Goal: Register for event/course

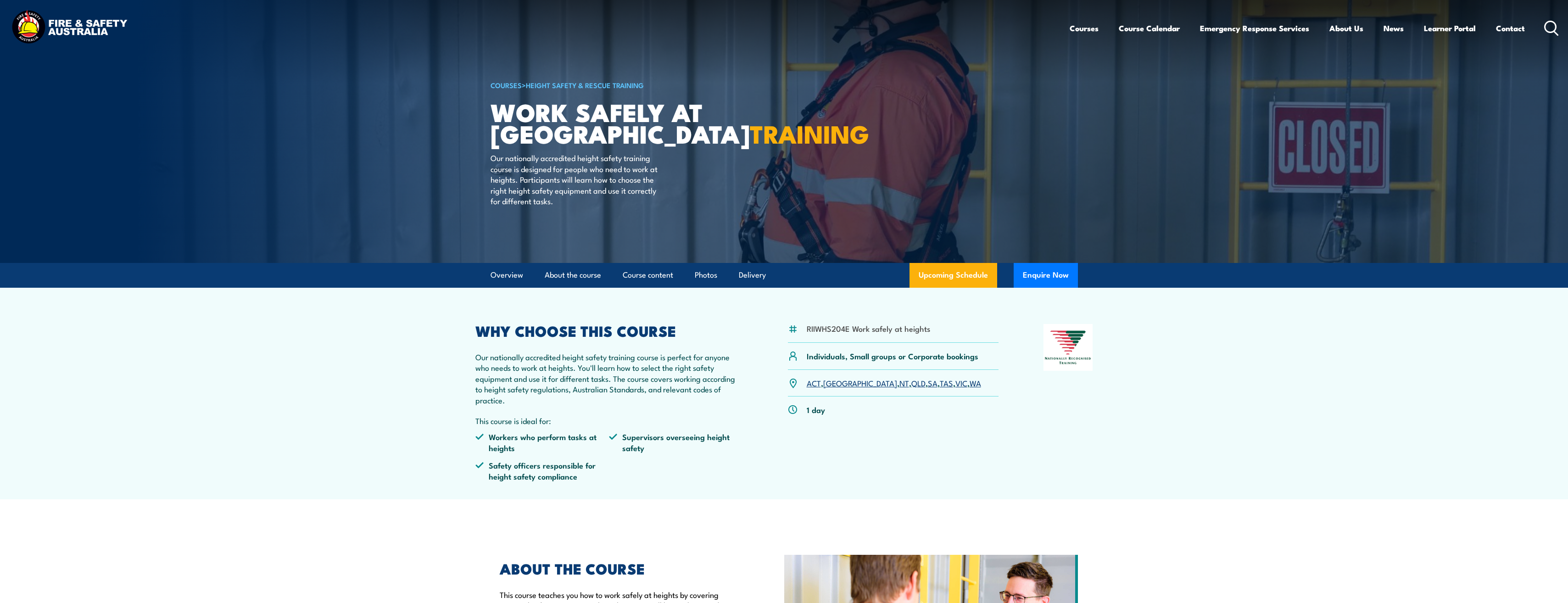
click at [1109, 492] on section "RIIWHS204E Work safely at heights Individuals, Small groups or Corporate bookin…" at bounding box center [784, 394] width 1568 height 212
click at [970, 381] on link "WA" at bounding box center [975, 383] width 12 height 11
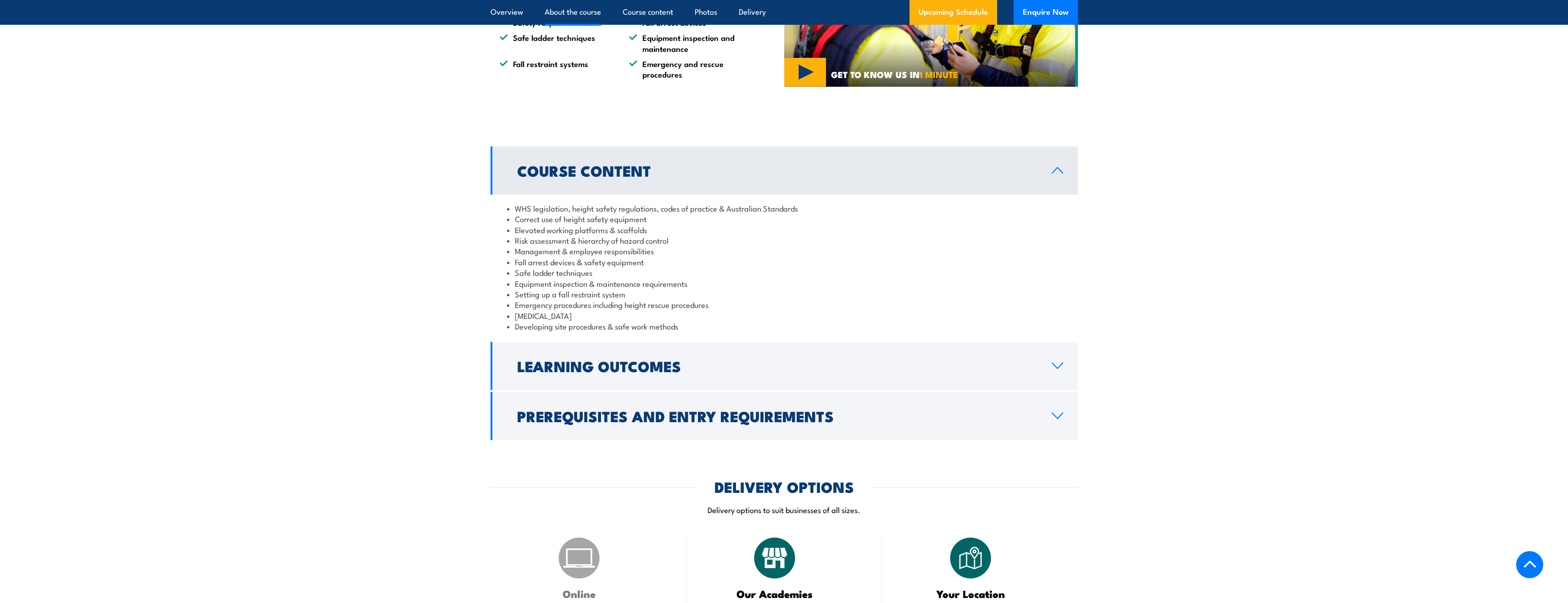
scroll to position [737, 0]
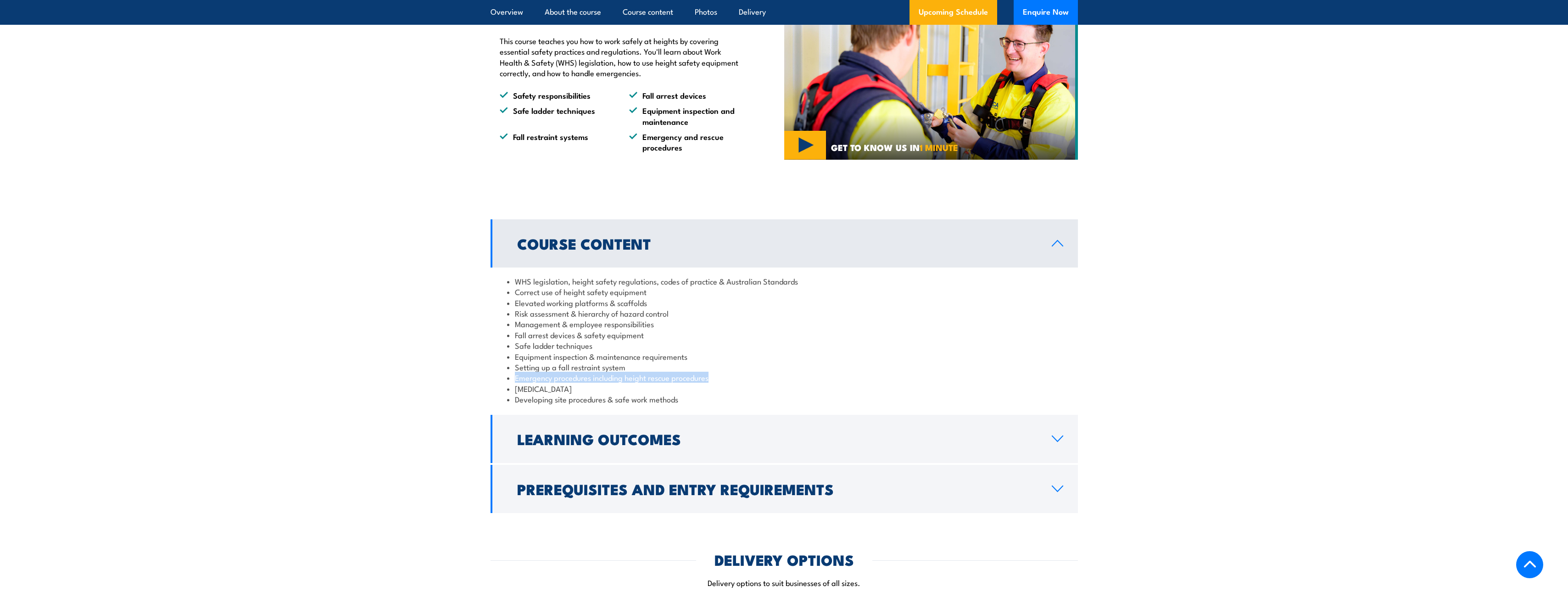
drag, startPoint x: 1205, startPoint y: 370, endPoint x: 1205, endPoint y: 377, distance: 7.0
click at [1205, 377] on section "Course Content WHS legislation, height safety regulations, codes of practice & …" at bounding box center [784, 366] width 1568 height 293
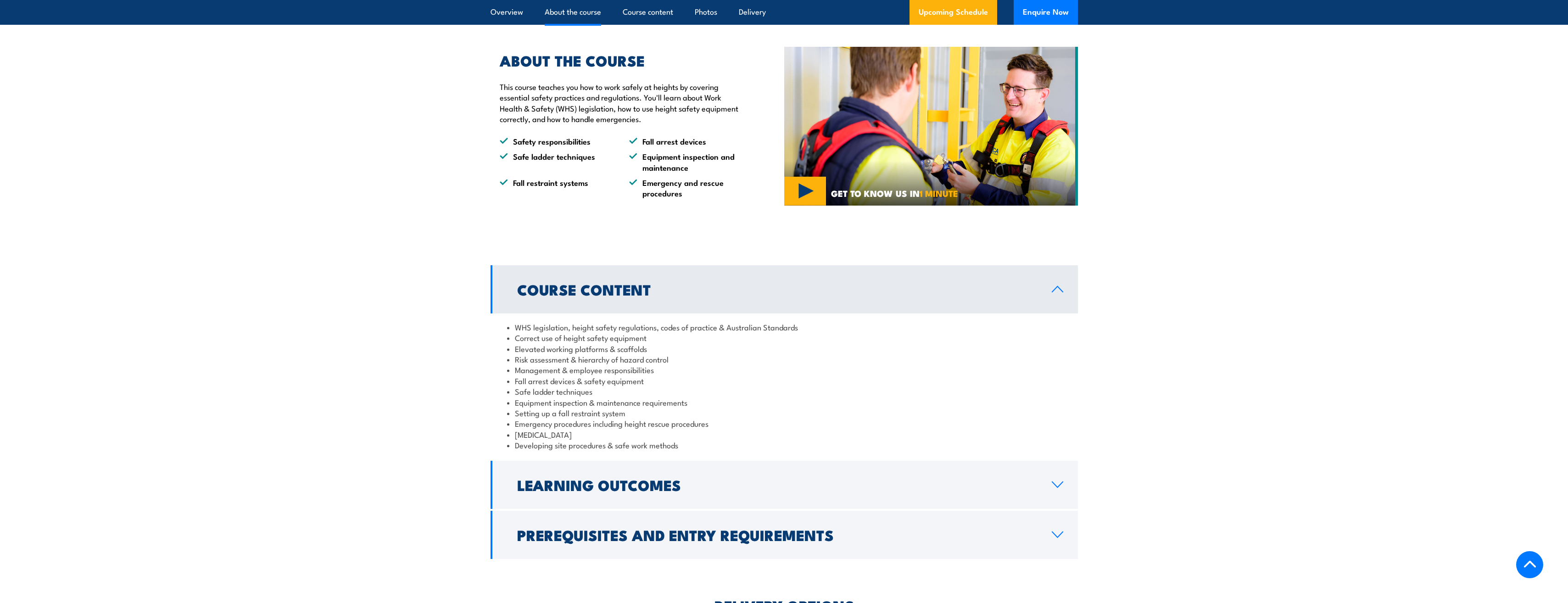
click at [1206, 372] on section "Course Content WHS legislation, height safety regulations, codes of practice & …" at bounding box center [784, 412] width 1568 height 293
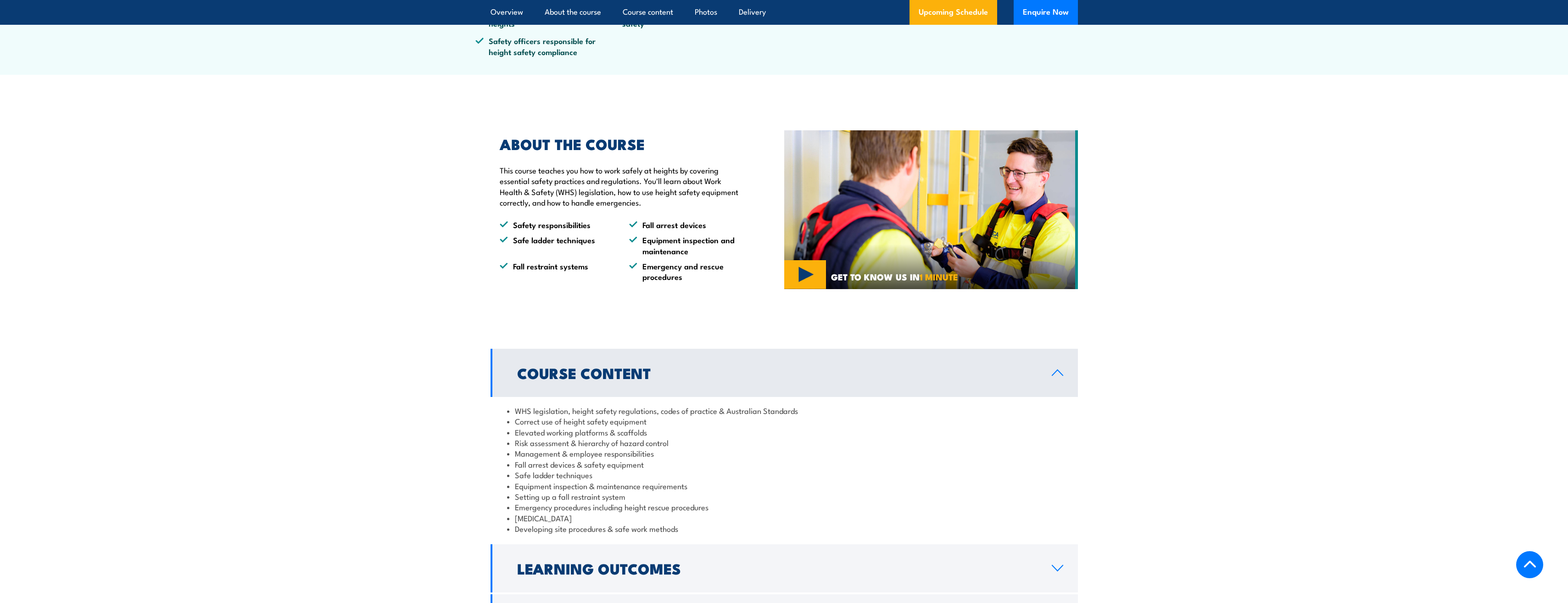
scroll to position [279, 0]
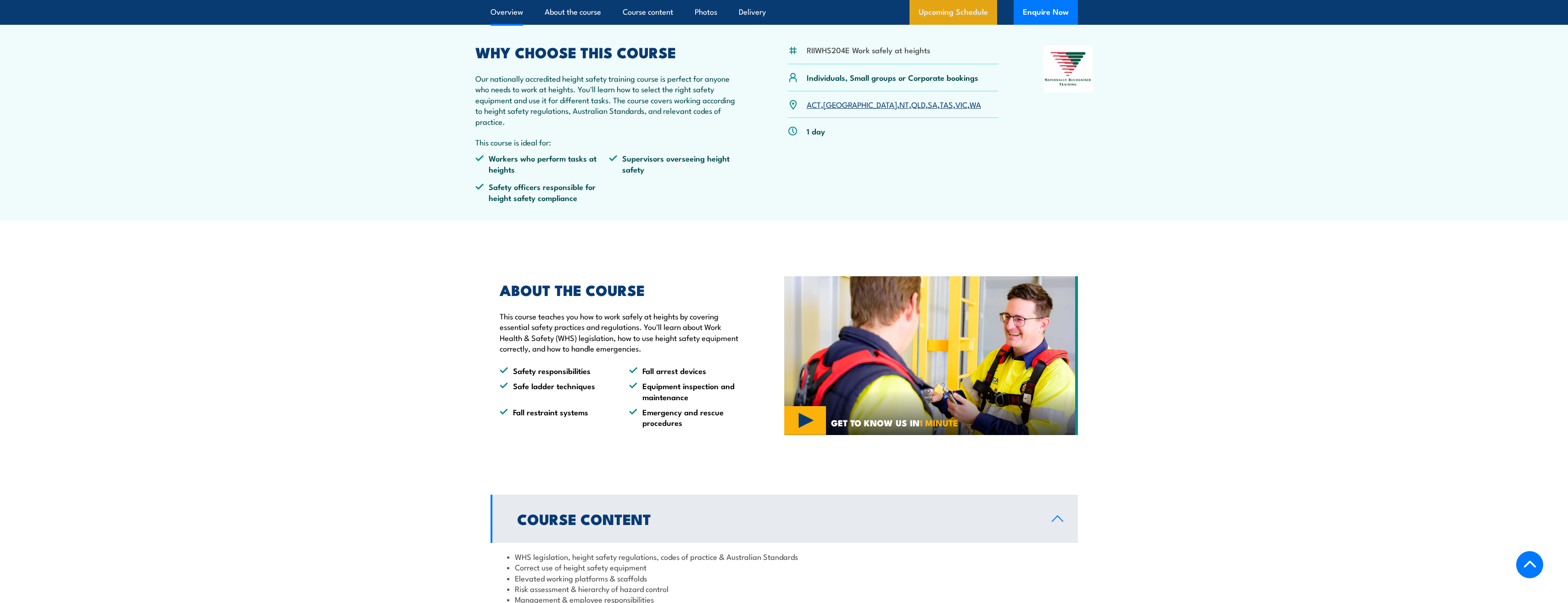
click at [962, 12] on link "Upcoming Schedule" at bounding box center [953, 12] width 88 height 25
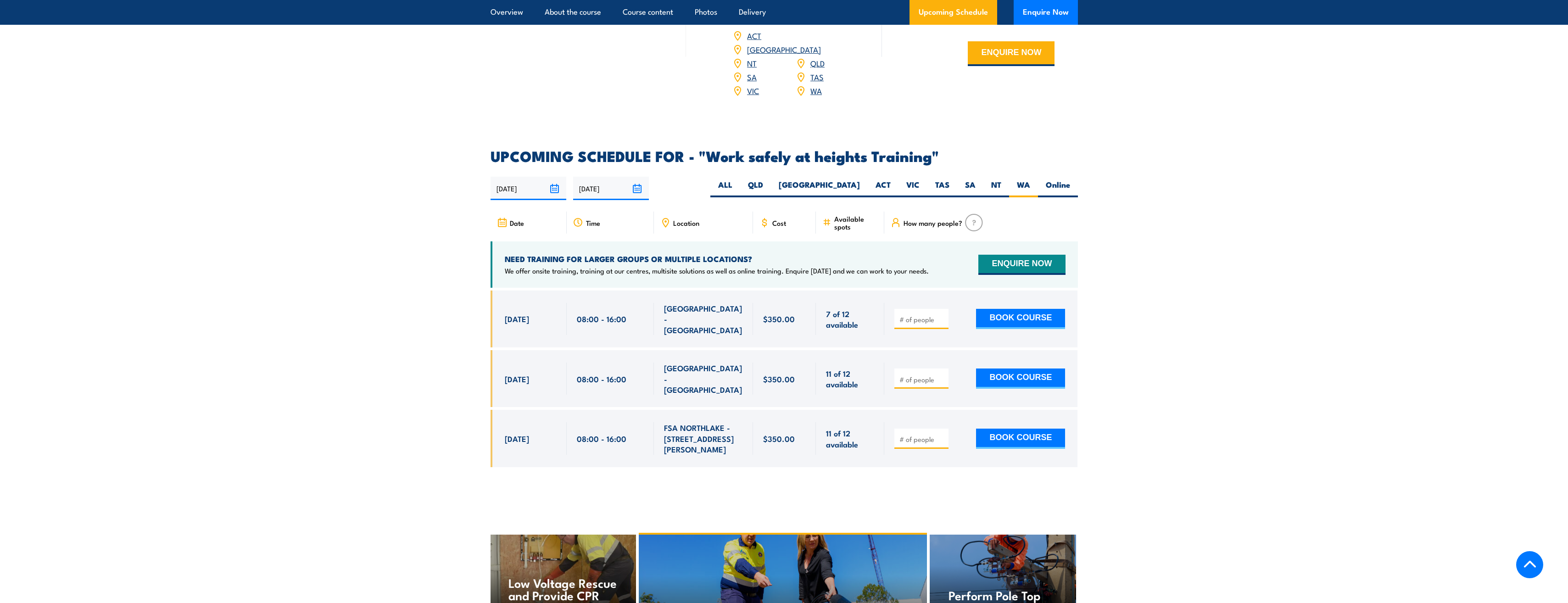
scroll to position [1322, 0]
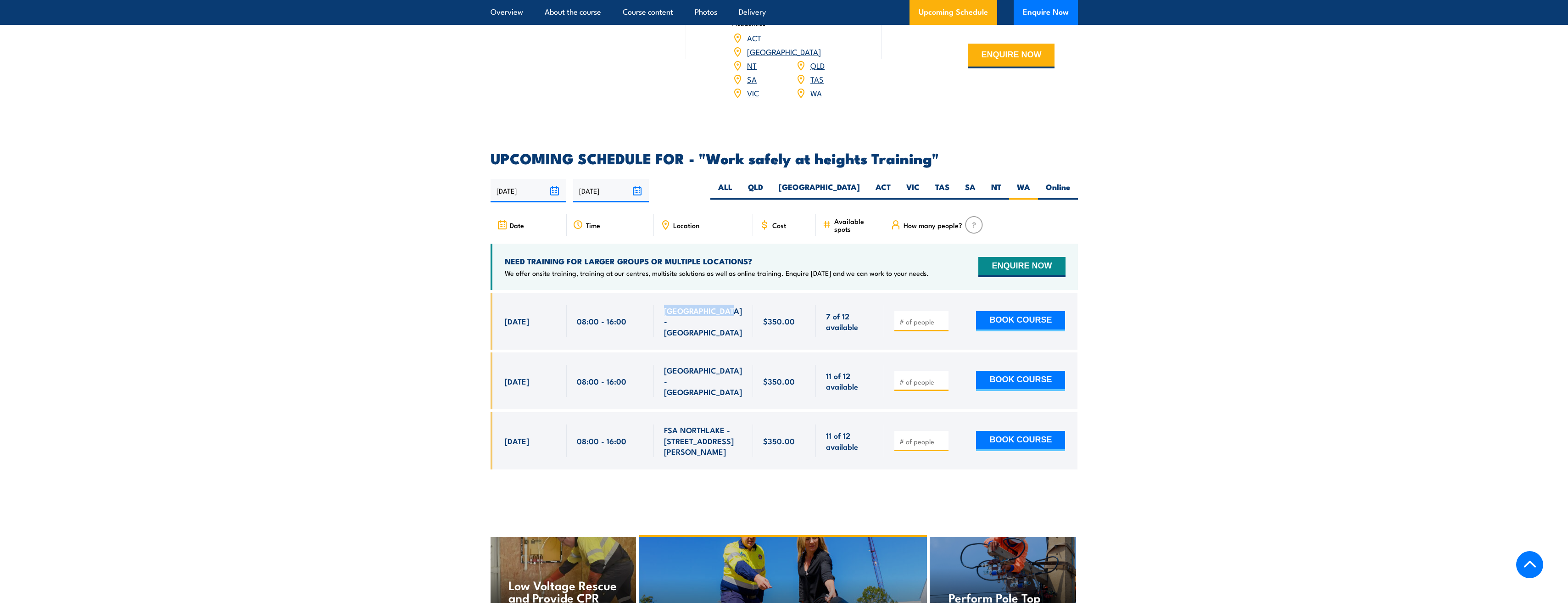
drag, startPoint x: 738, startPoint y: 303, endPoint x: 664, endPoint y: 295, distance: 74.4
click at [664, 305] on div "NORTH LAKE - WA" at bounding box center [704, 321] width 79 height 32
drag, startPoint x: 664, startPoint y: 295, endPoint x: 678, endPoint y: 302, distance: 15.7
copy span "NORTH LAKE - WA"
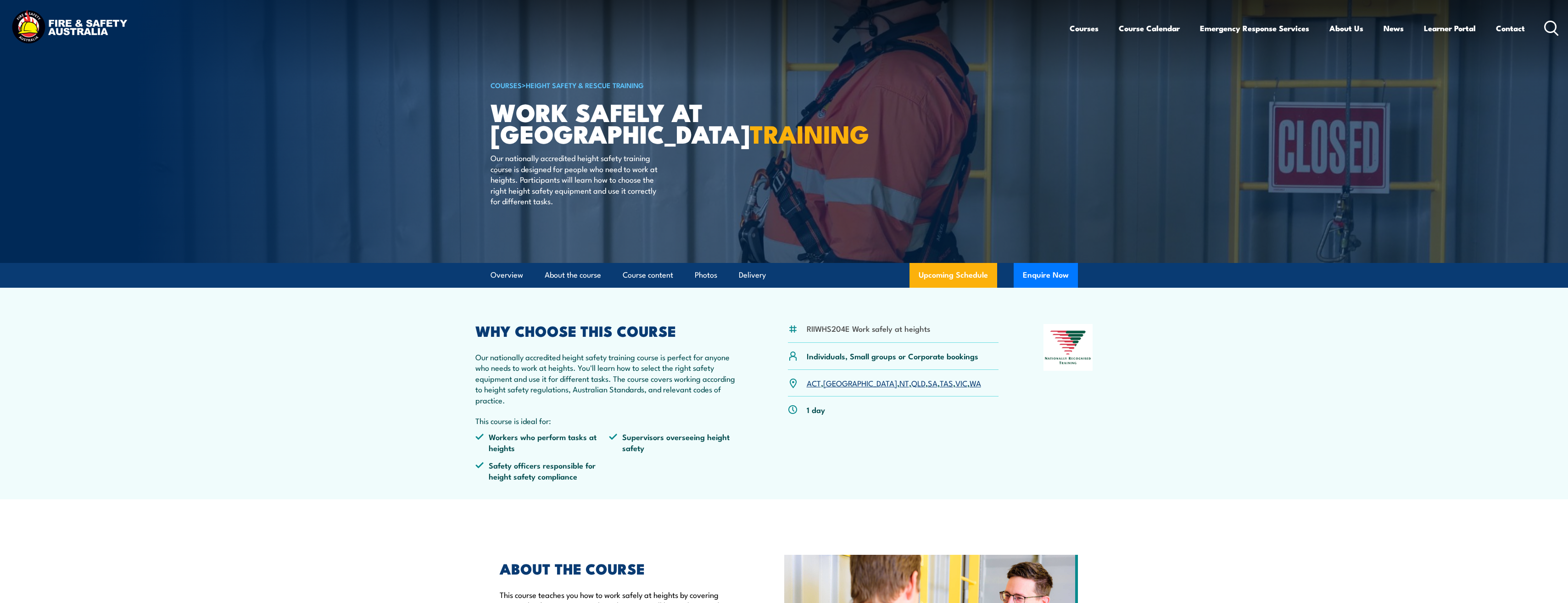
click at [1300, 426] on section "RIIWHS204E Work safely at heights Individuals, Small groups or Corporate bookin…" at bounding box center [784, 394] width 1568 height 212
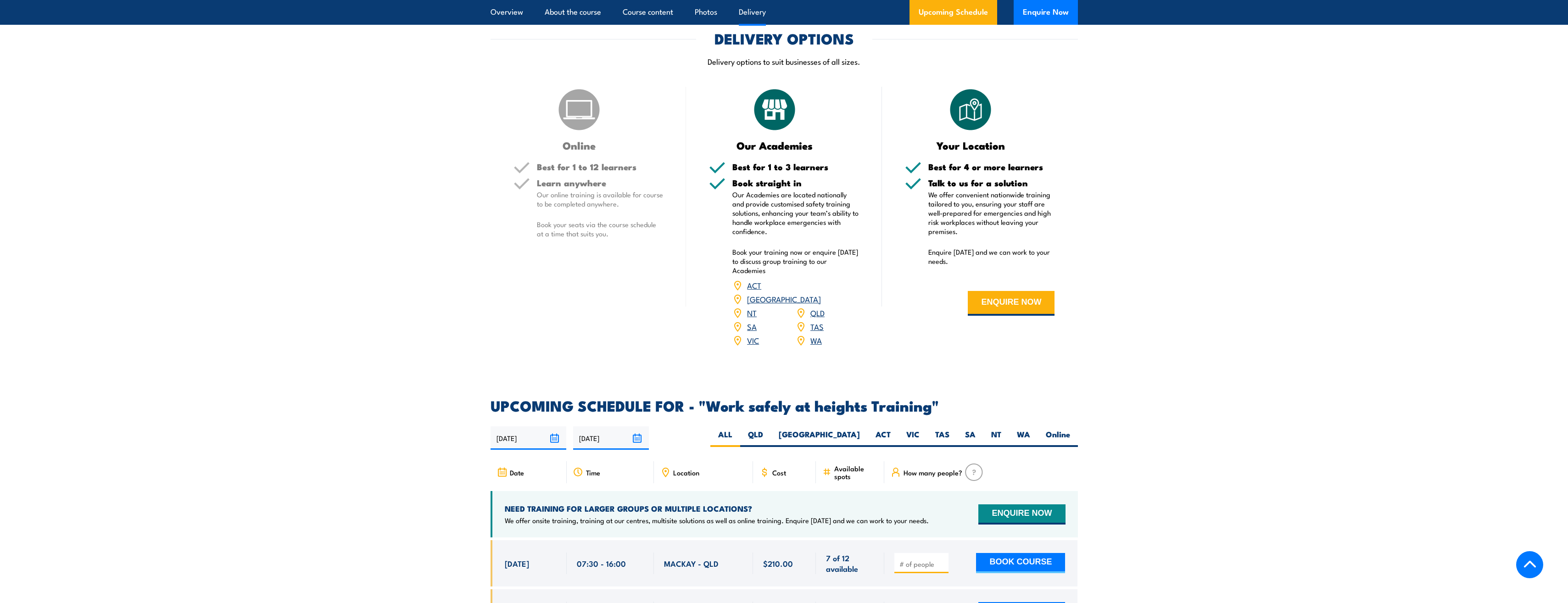
scroll to position [1101, 0]
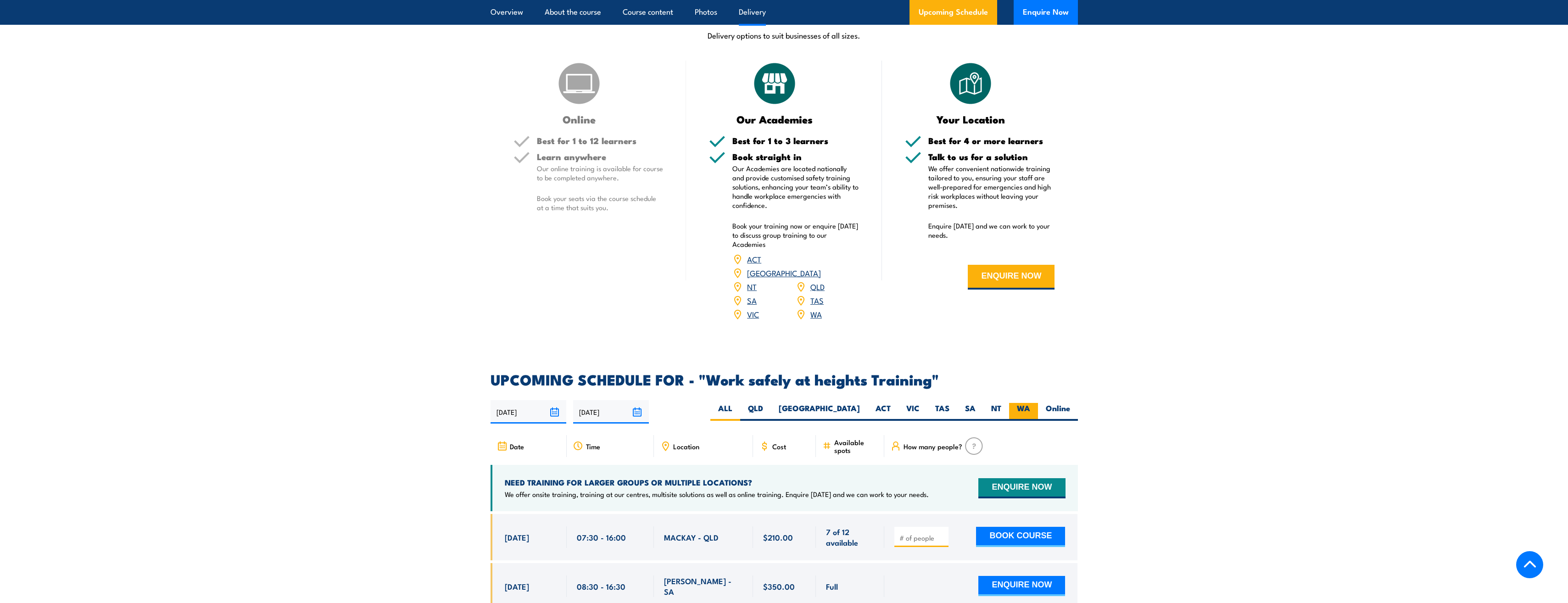
click at [1022, 403] on label "WA" at bounding box center [1023, 411] width 29 height 18
click at [1030, 403] on input "WA" at bounding box center [1033, 406] width 6 height 6
radio input "true"
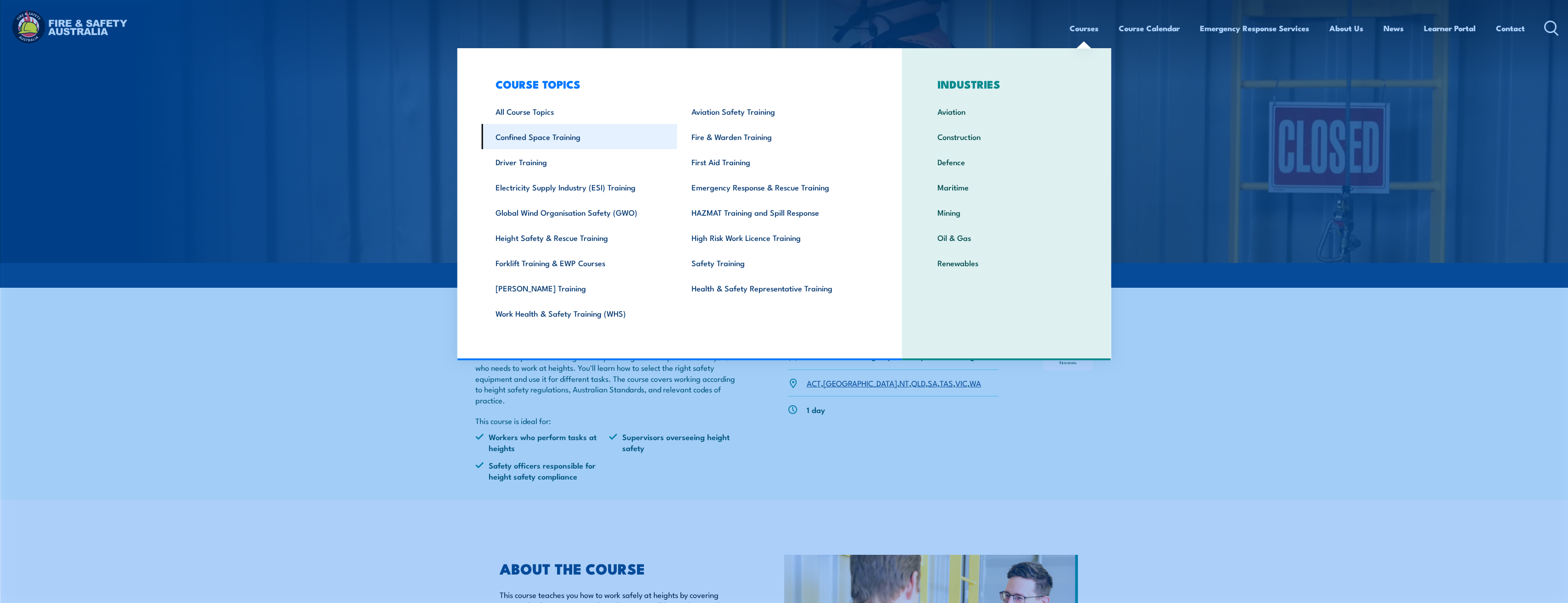
click at [570, 142] on link "Confined Space Training" at bounding box center [579, 136] width 196 height 25
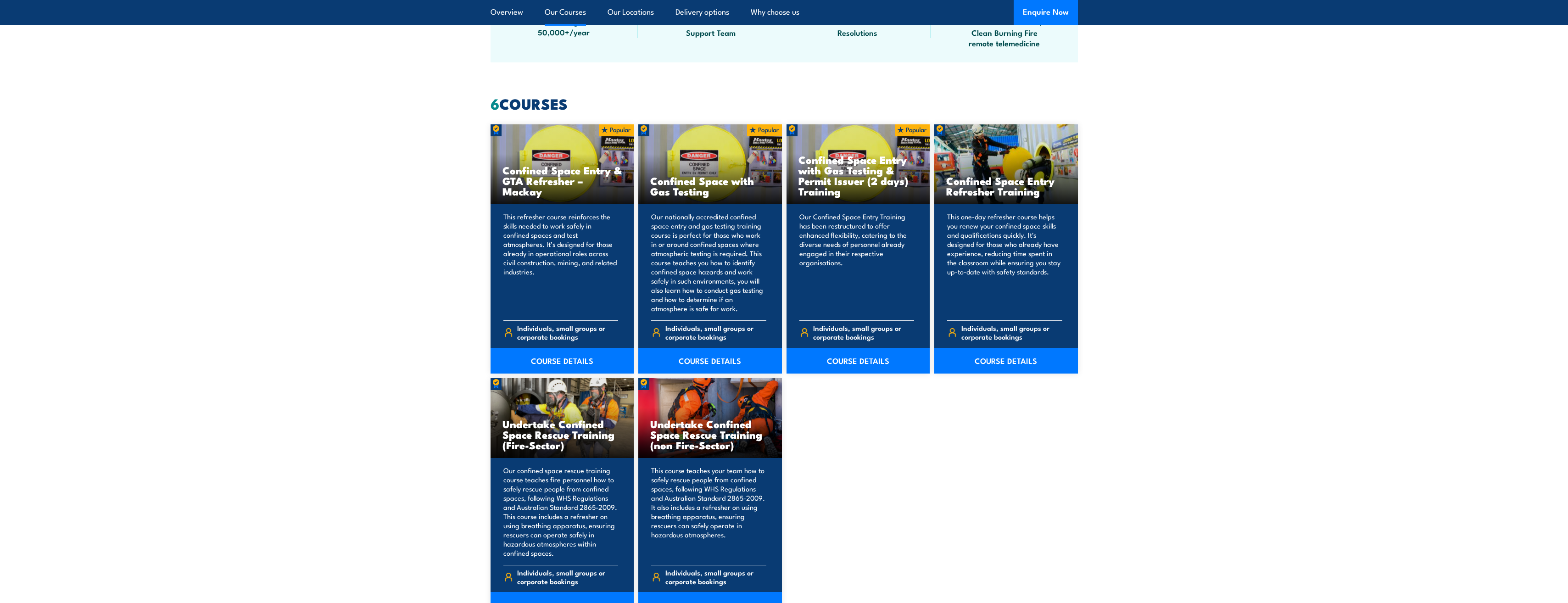
scroll to position [642, 0]
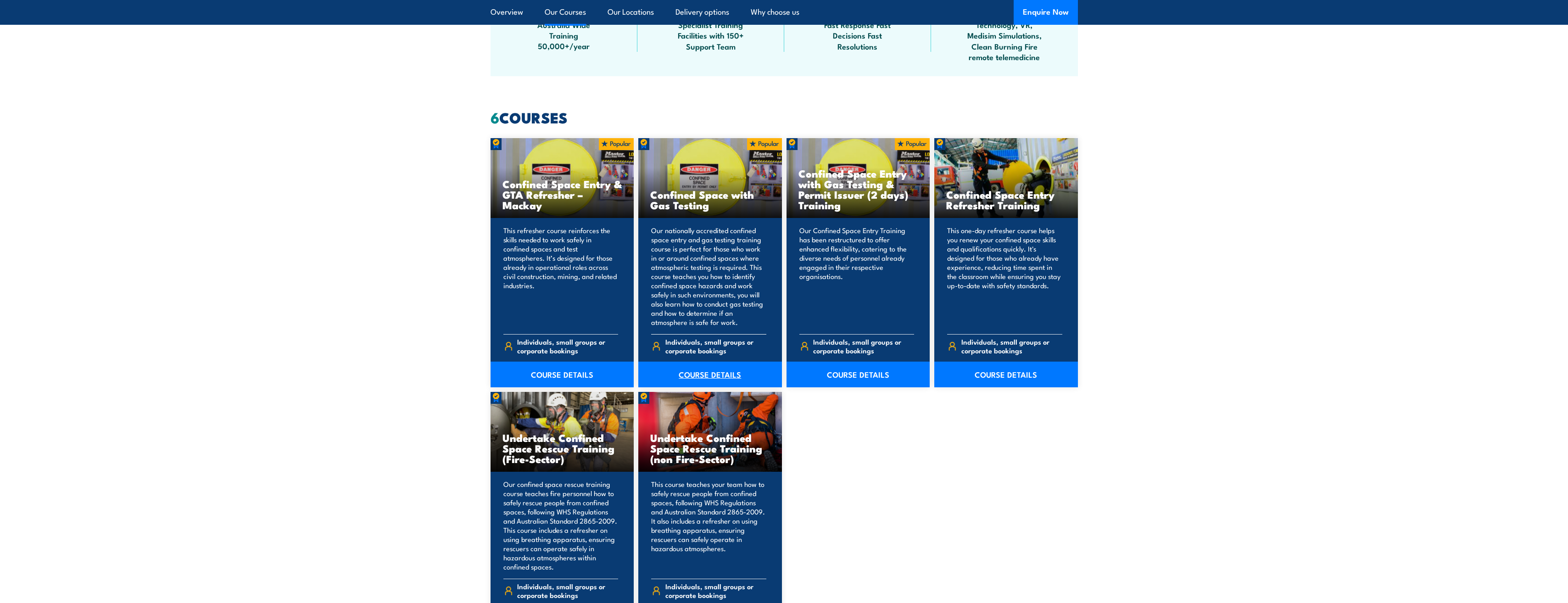
click at [707, 375] on link "COURSE DETAILS" at bounding box center [710, 374] width 144 height 26
click at [715, 374] on link "COURSE DETAILS" at bounding box center [710, 374] width 144 height 26
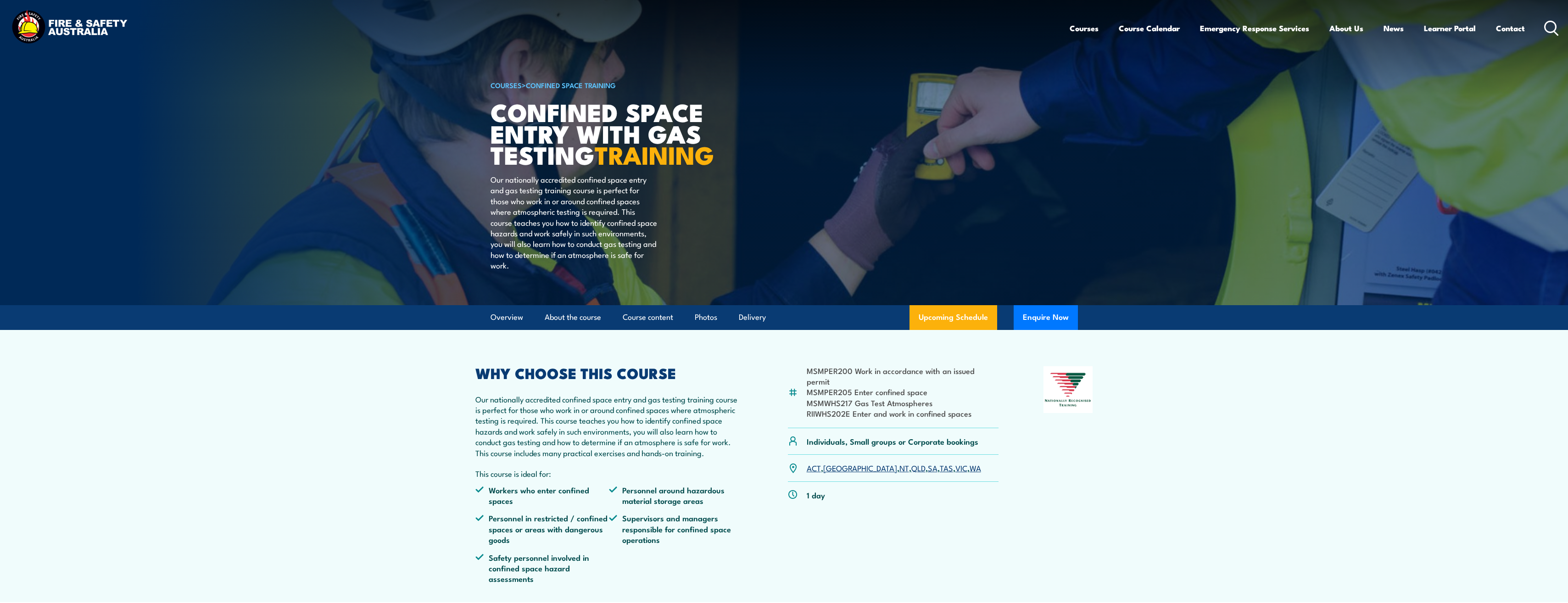
click at [970, 473] on link "WA" at bounding box center [975, 467] width 12 height 11
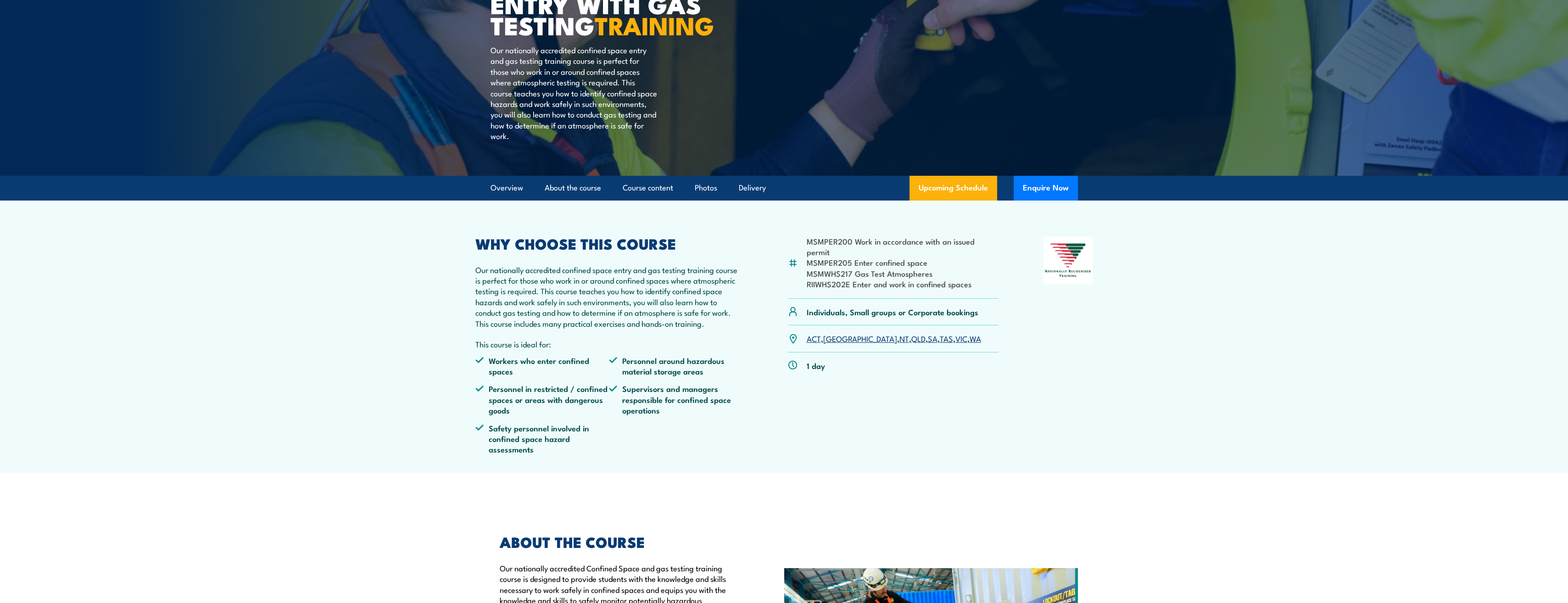
scroll to position [184, 0]
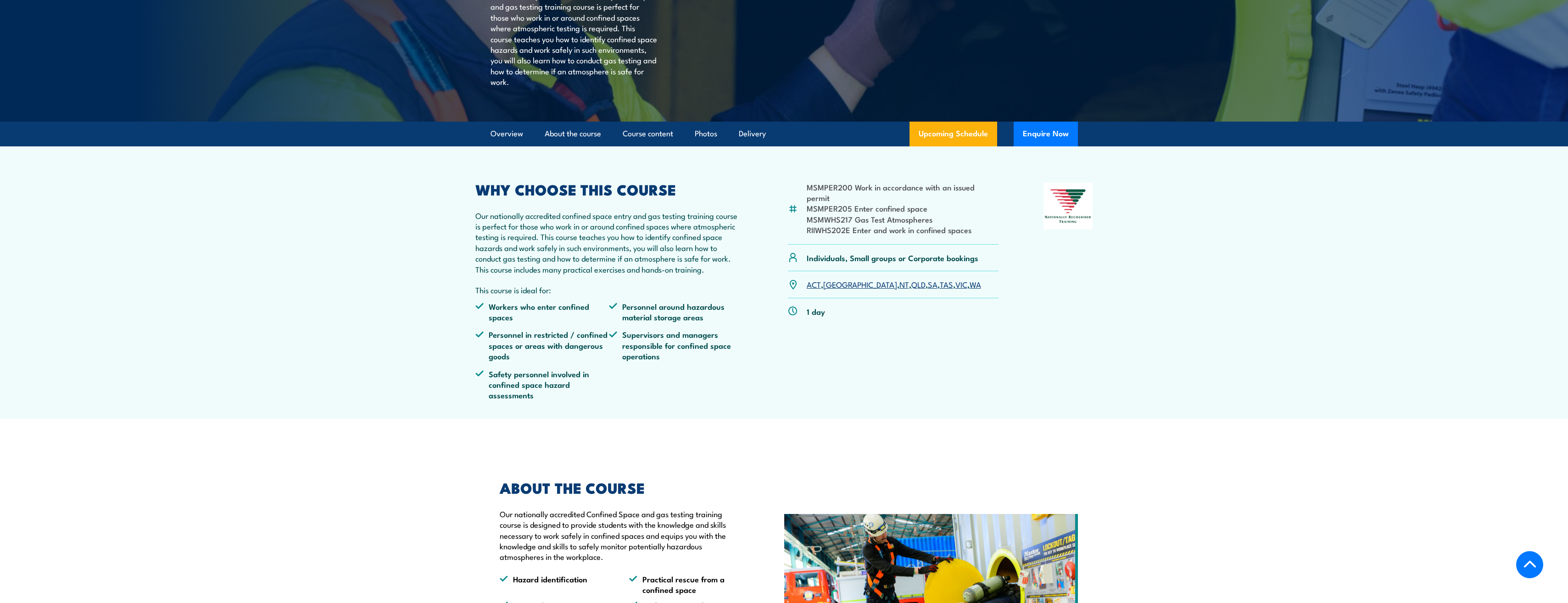
click at [970, 290] on link "WA" at bounding box center [975, 284] width 12 height 11
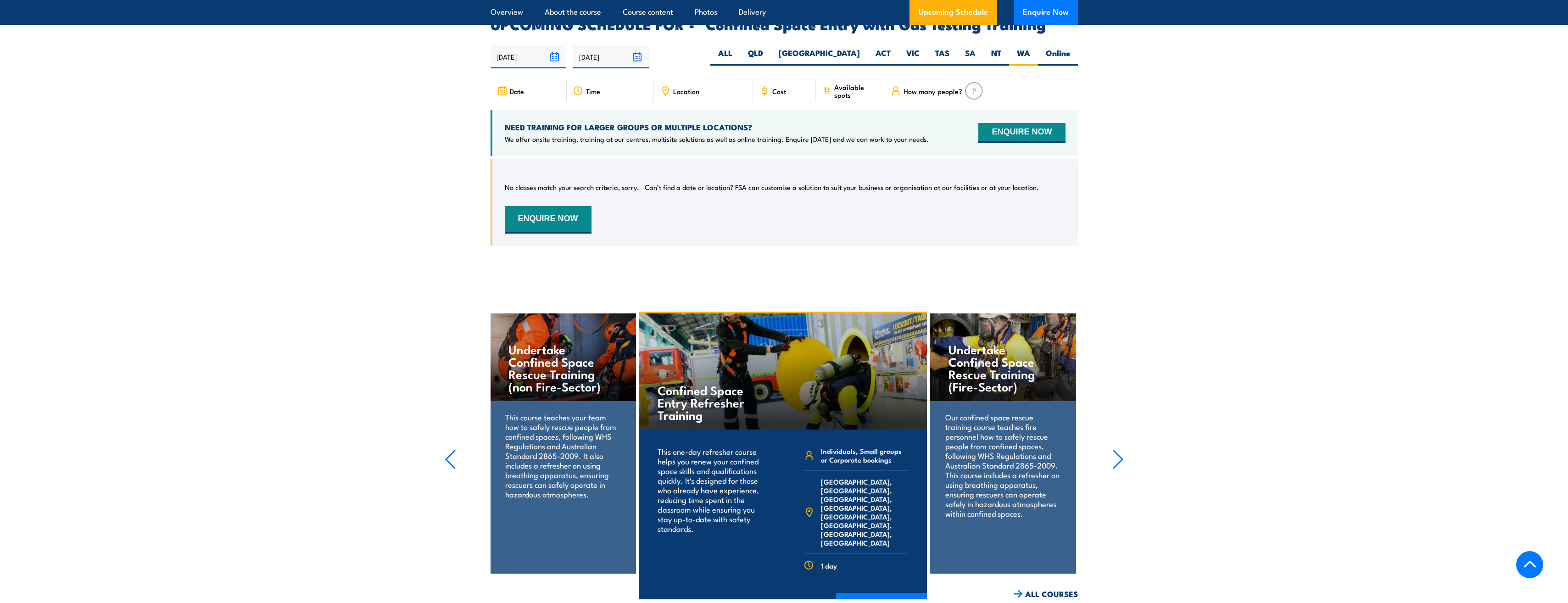
scroll to position [1695, 0]
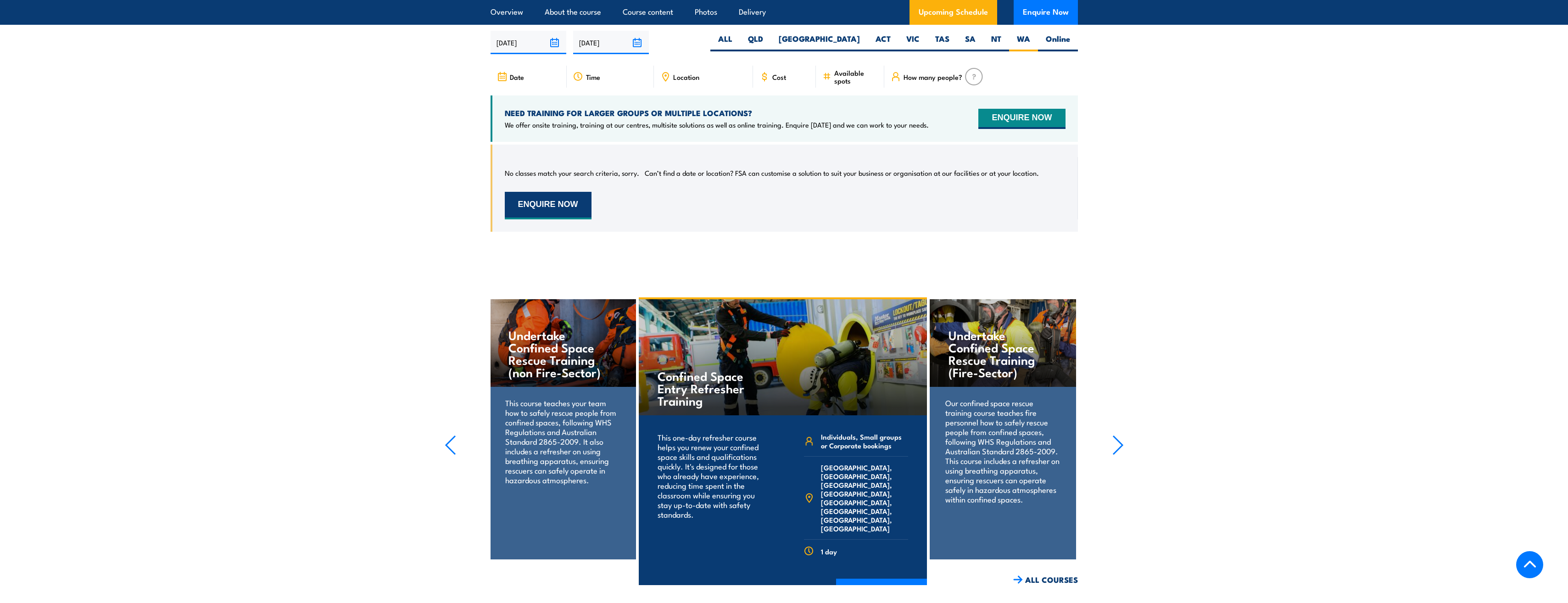
click at [572, 201] on button "ENQUIRE NOW" at bounding box center [548, 205] width 86 height 27
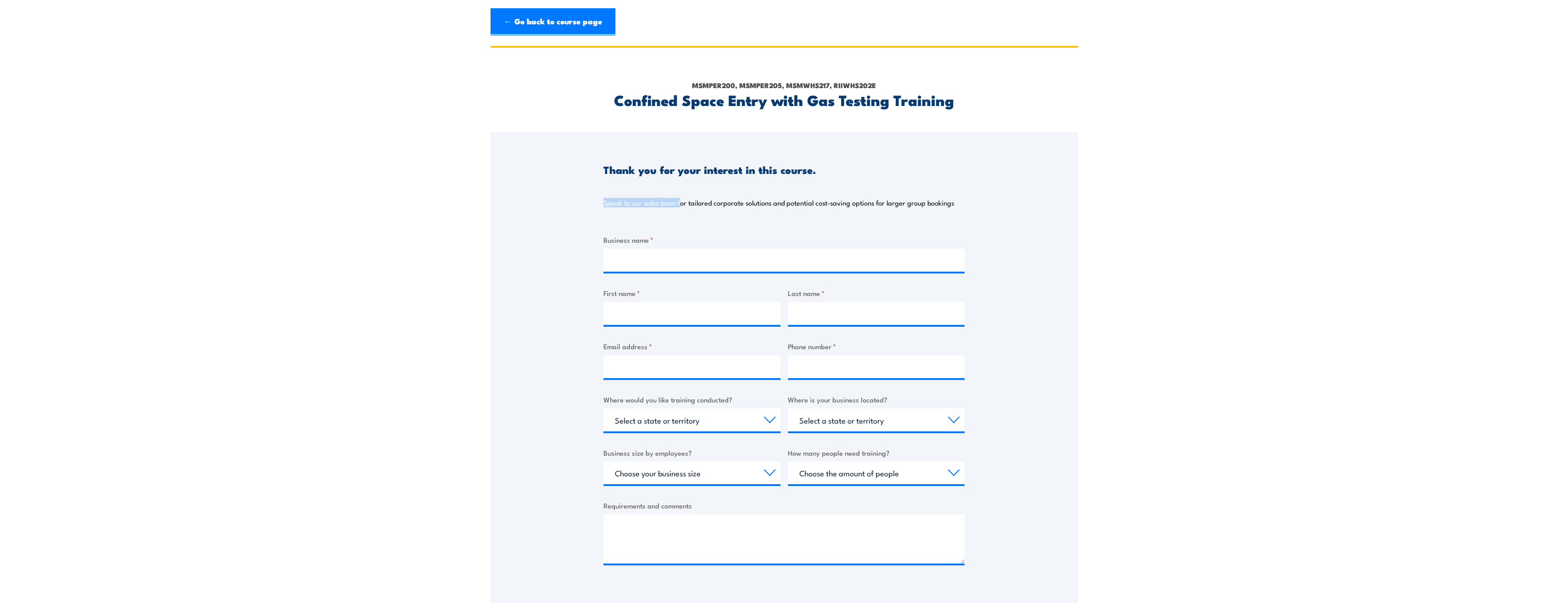
drag, startPoint x: 513, startPoint y: 215, endPoint x: 377, endPoint y: 234, distance: 137.3
click at [390, 232] on section "MSMPER200, MSMPER205, MSMWHS217, RIIWHS202E Confined Space Entry with Gas Testi…" at bounding box center [784, 350] width 1568 height 609
